Goal: Check status: Check status

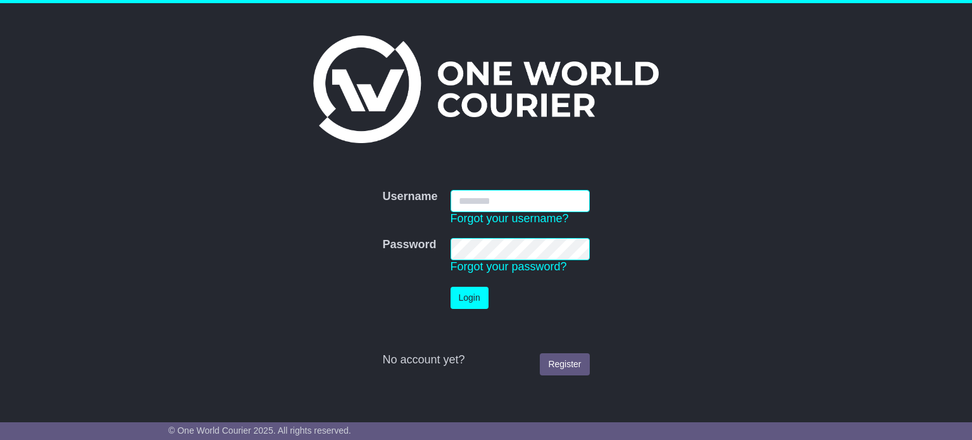
type input "**********"
click at [483, 307] on button "Login" at bounding box center [469, 298] width 38 height 22
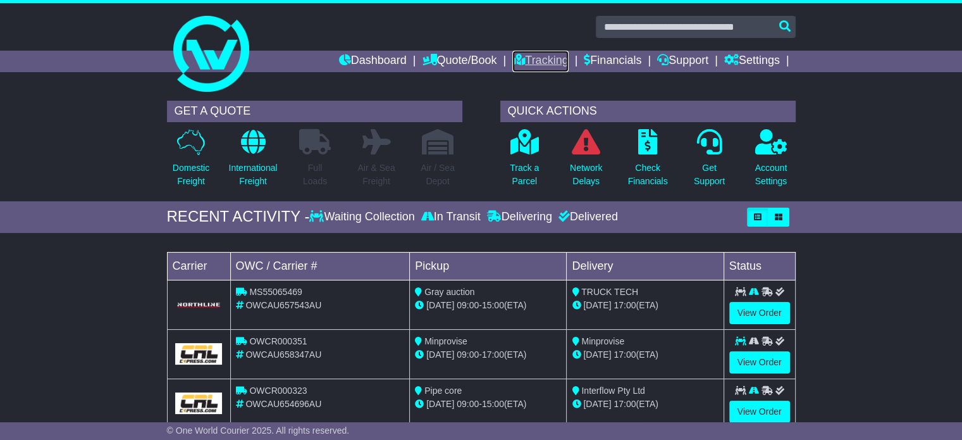
click at [541, 66] on link "Tracking" at bounding box center [540, 62] width 56 height 22
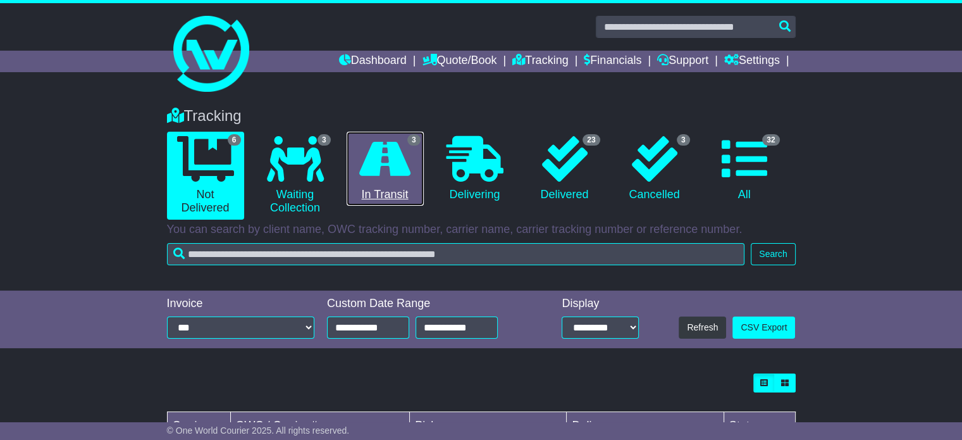
click at [398, 172] on icon at bounding box center [384, 159] width 51 height 46
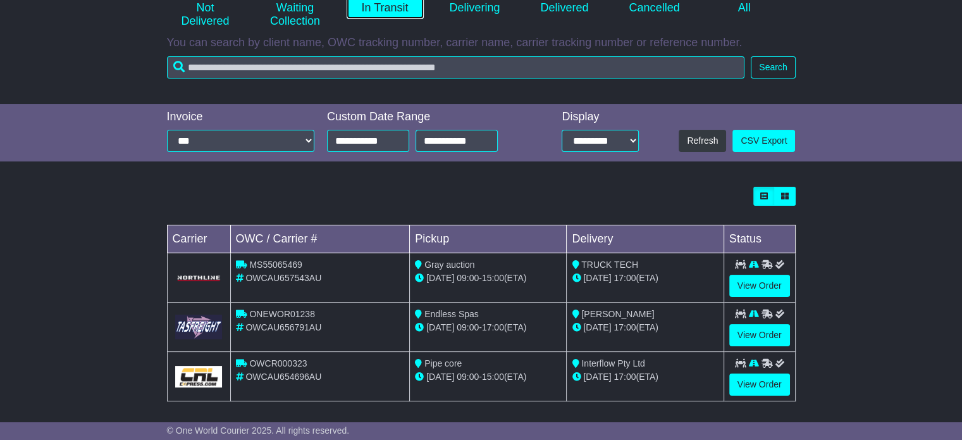
scroll to position [191, 0]
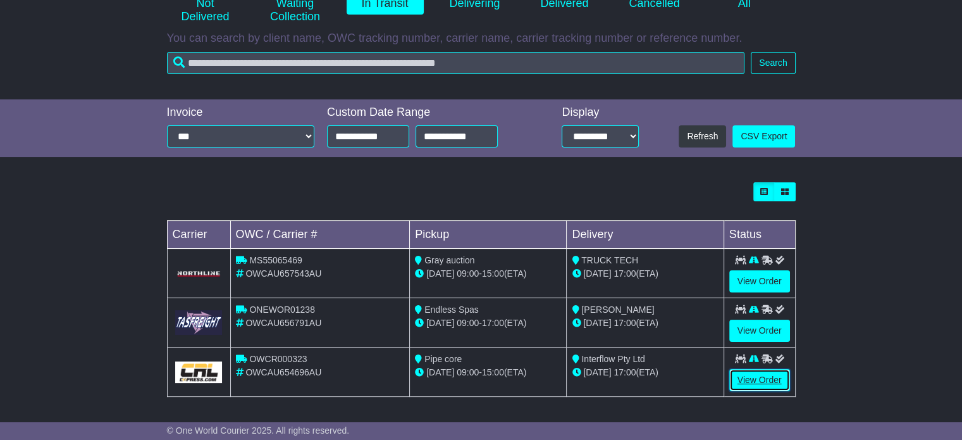
click at [752, 376] on link "View Order" at bounding box center [759, 380] width 61 height 22
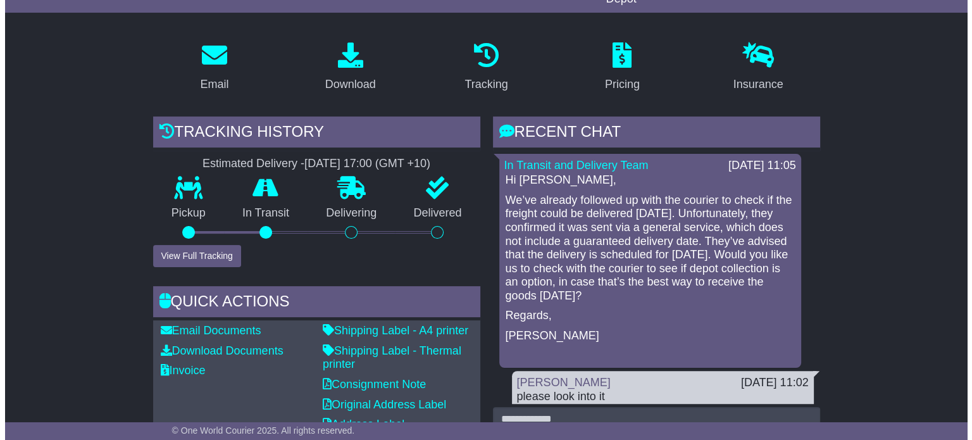
scroll to position [233, 0]
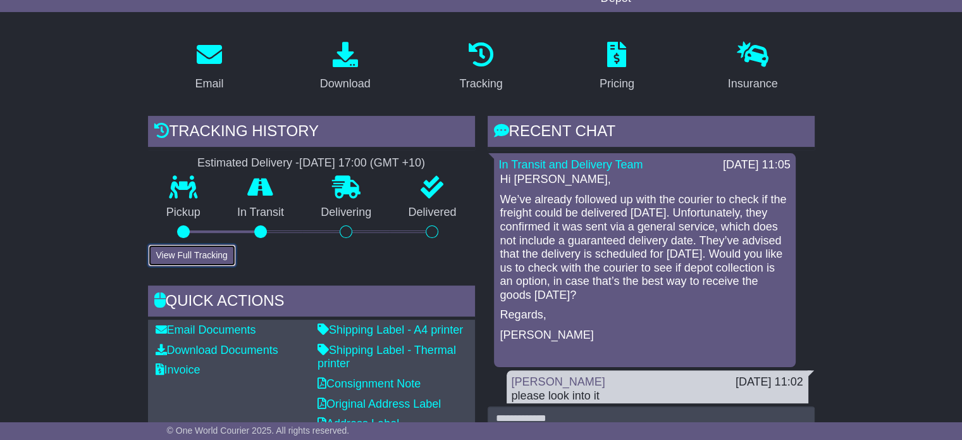
click at [204, 244] on button "View Full Tracking" at bounding box center [192, 255] width 88 height 22
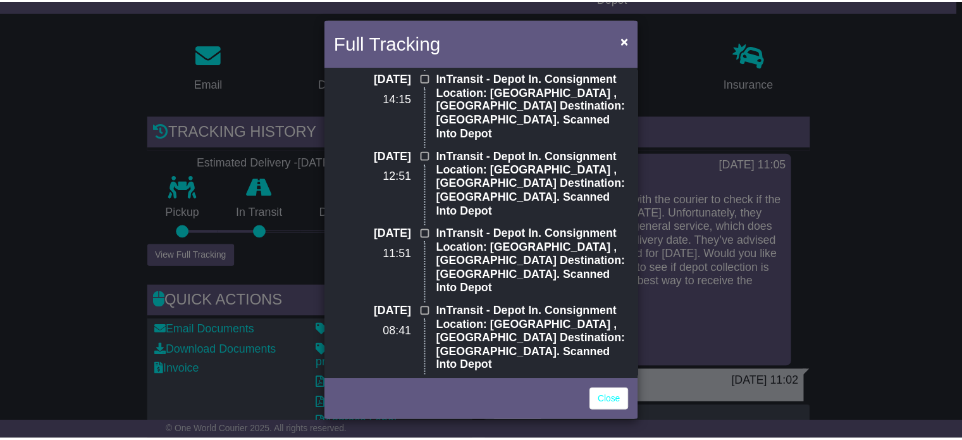
scroll to position [0, 0]
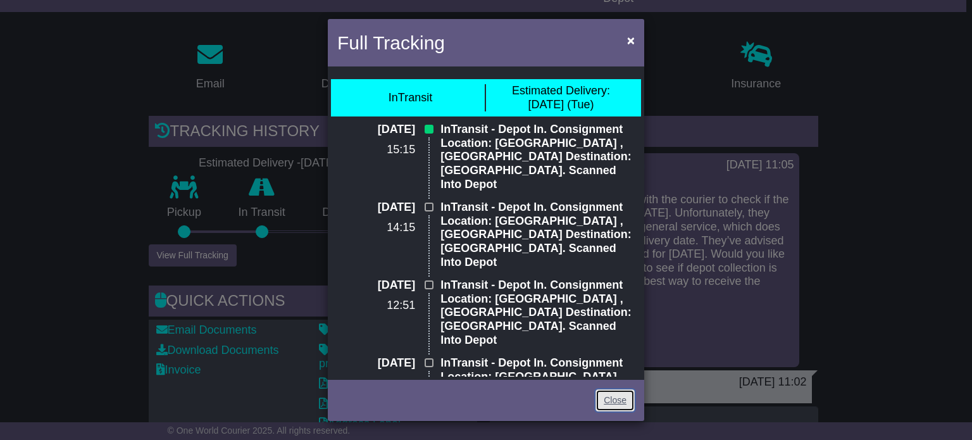
click at [616, 402] on link "Close" at bounding box center [614, 400] width 39 height 22
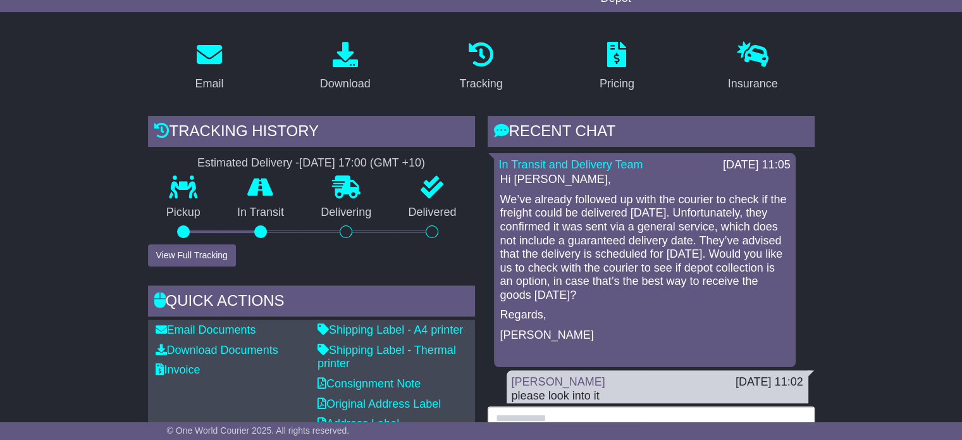
click at [616, 406] on textarea at bounding box center [651, 433] width 327 height 54
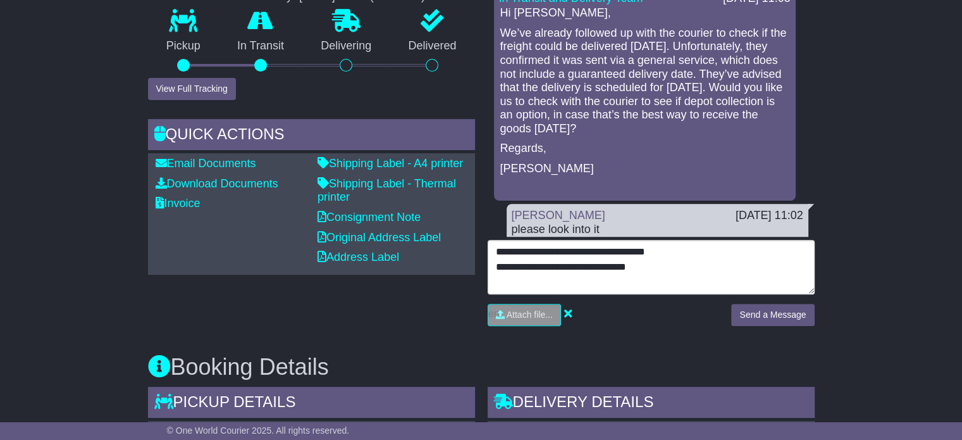
scroll to position [400, 0]
type textarea "**********"
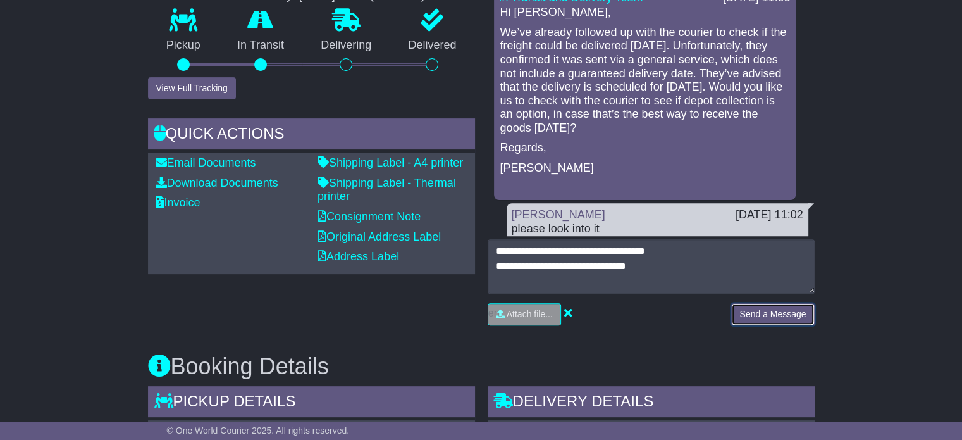
click at [780, 303] on button "Send a Message" at bounding box center [772, 314] width 83 height 22
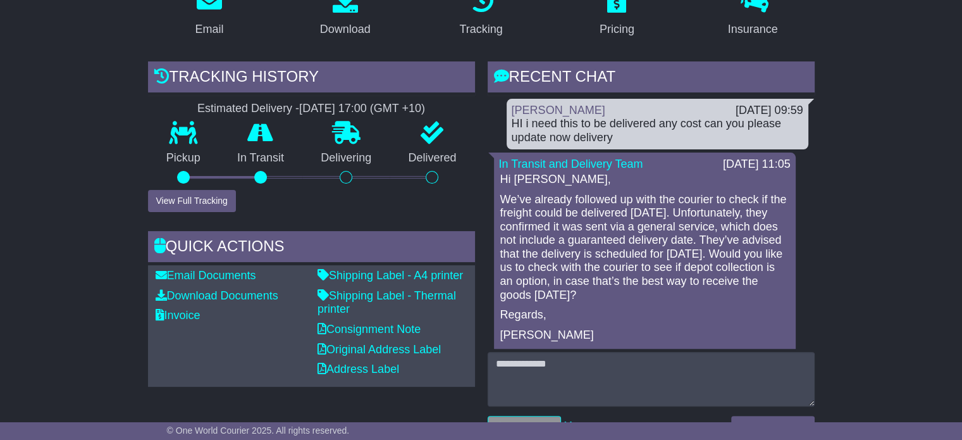
scroll to position [161, 0]
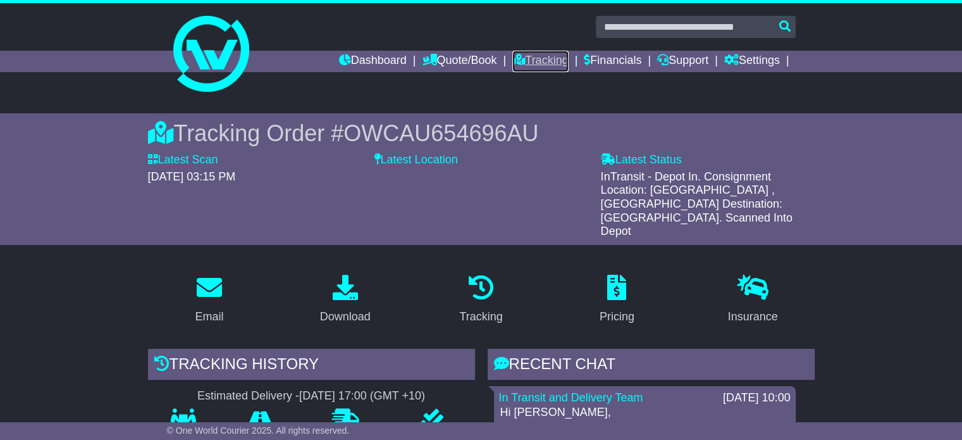
click at [539, 58] on link "Tracking" at bounding box center [540, 62] width 56 height 22
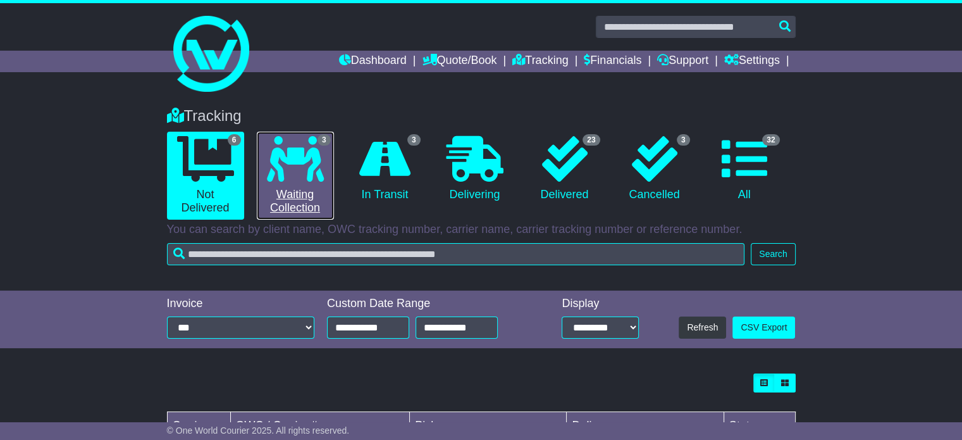
click at [300, 168] on icon at bounding box center [295, 159] width 57 height 46
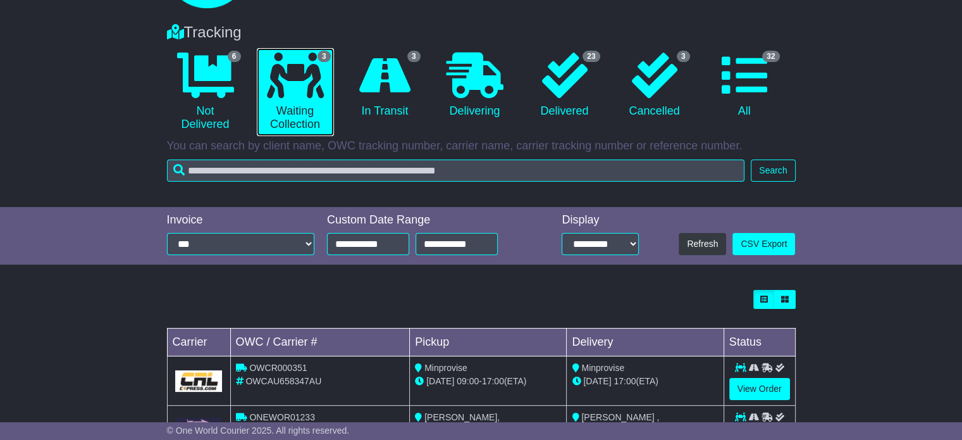
scroll to position [190, 0]
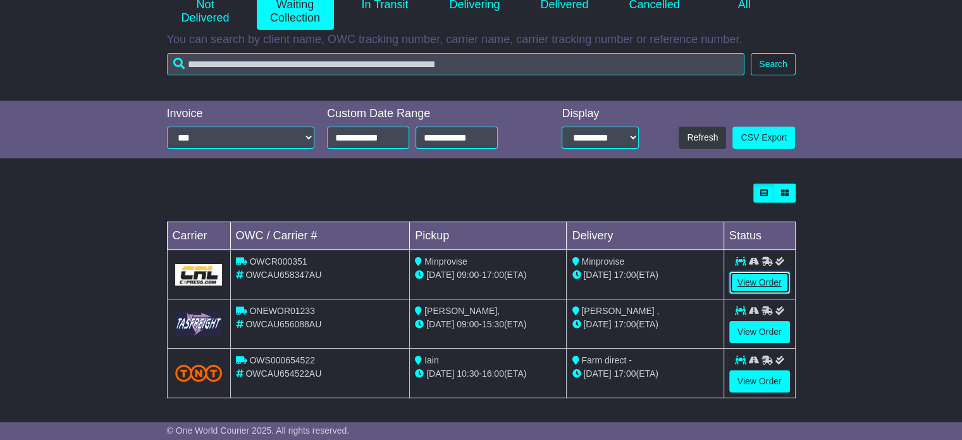
click at [757, 283] on link "View Order" at bounding box center [759, 282] width 61 height 22
click at [759, 378] on link "View Order" at bounding box center [759, 381] width 61 height 22
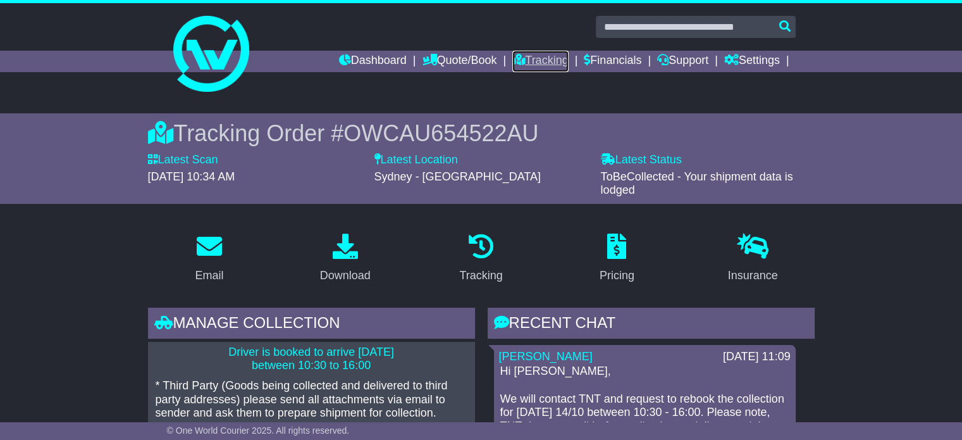
click at [526, 63] on link "Tracking" at bounding box center [540, 62] width 56 height 22
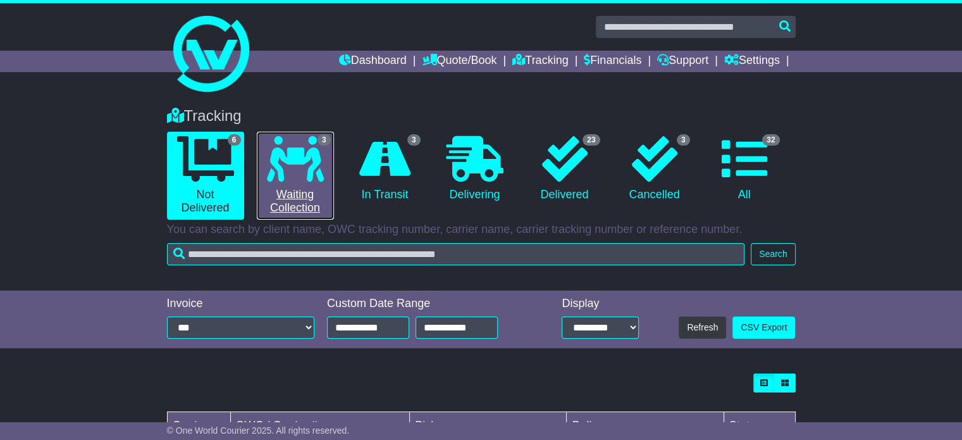
click at [310, 155] on icon at bounding box center [295, 159] width 57 height 46
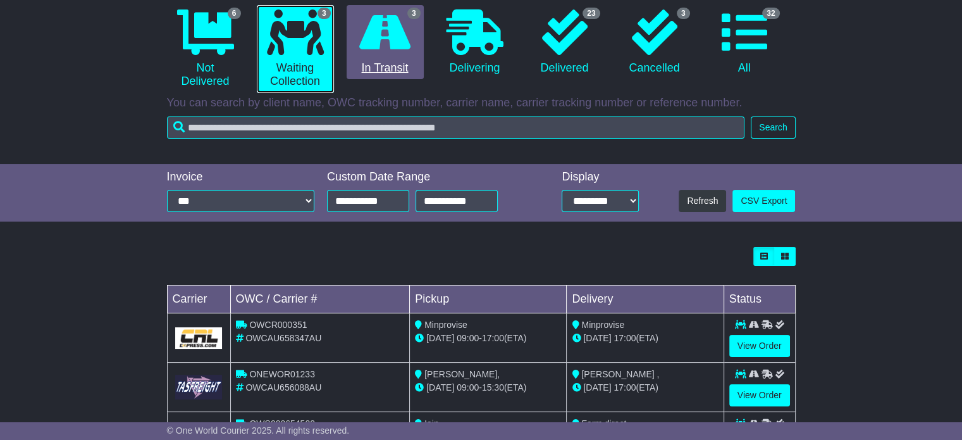
scroll to position [65, 0]
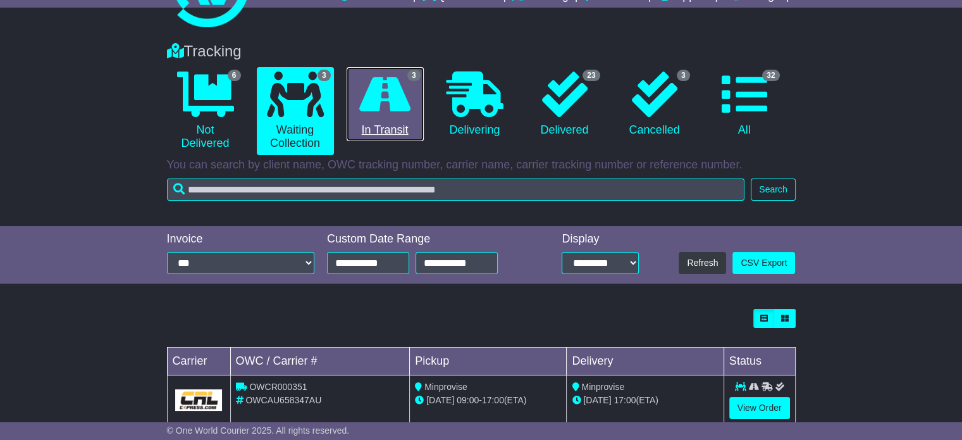
click at [395, 101] on icon at bounding box center [384, 94] width 51 height 46
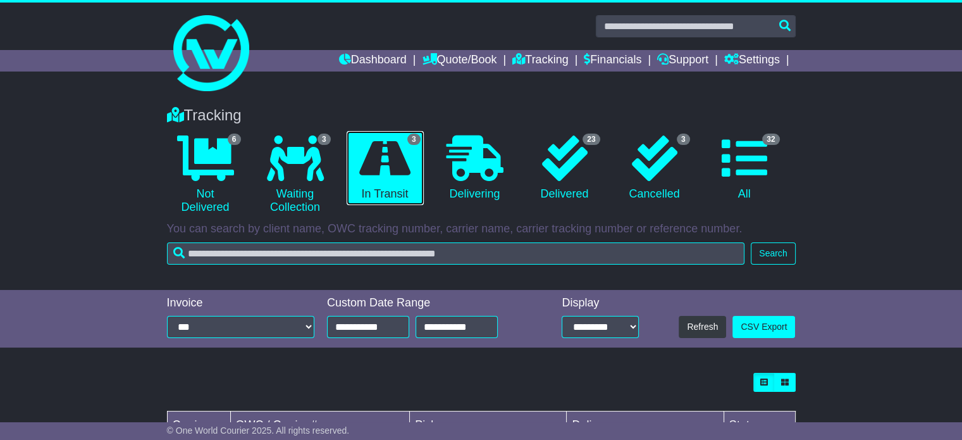
scroll to position [0, 0]
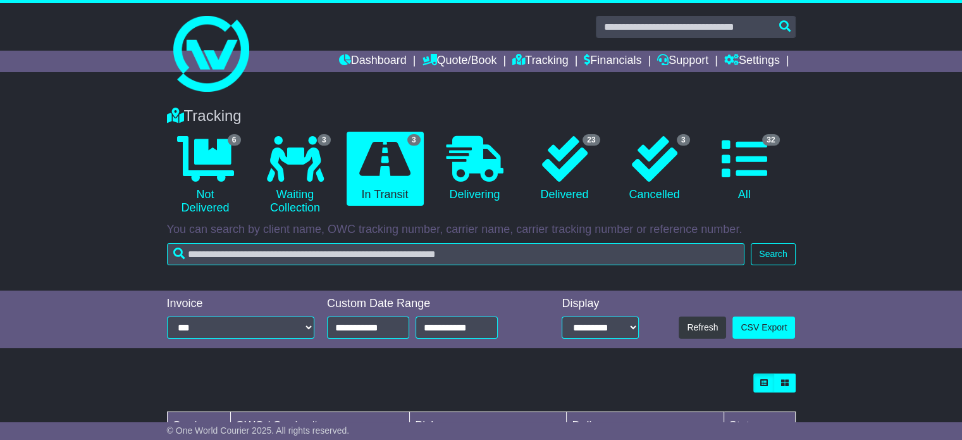
click at [40, 150] on div "Tracking 6 Not Delivered 3 Waiting Collection 3 In Transit 0 Delivering 3" at bounding box center [481, 192] width 962 height 196
